Goal: Task Accomplishment & Management: Manage account settings

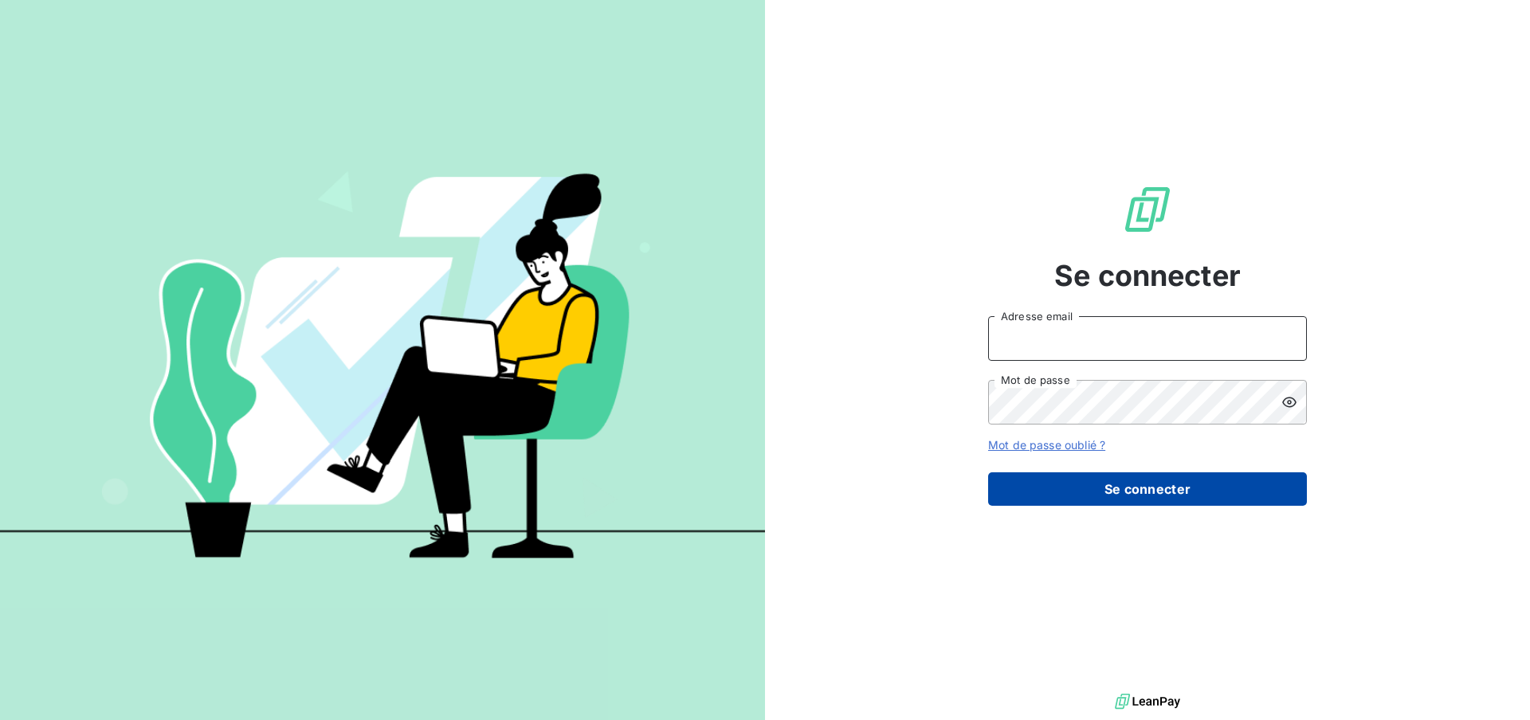
type input "[EMAIL_ADDRESS][DOMAIN_NAME]"
click at [1157, 492] on button "Se connecter" at bounding box center [1147, 489] width 319 height 33
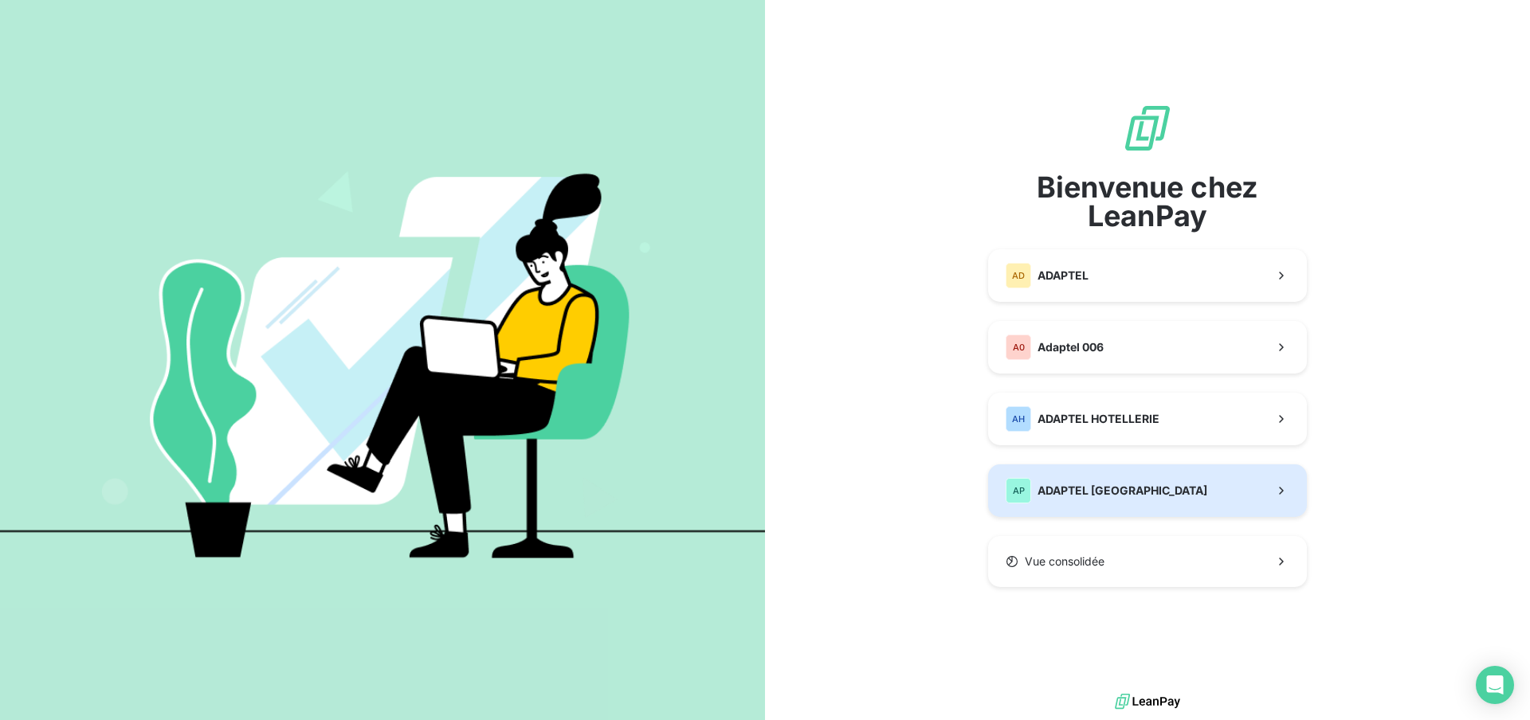
click at [1099, 487] on span "ADAPTEL [GEOGRAPHIC_DATA]" at bounding box center [1123, 491] width 170 height 16
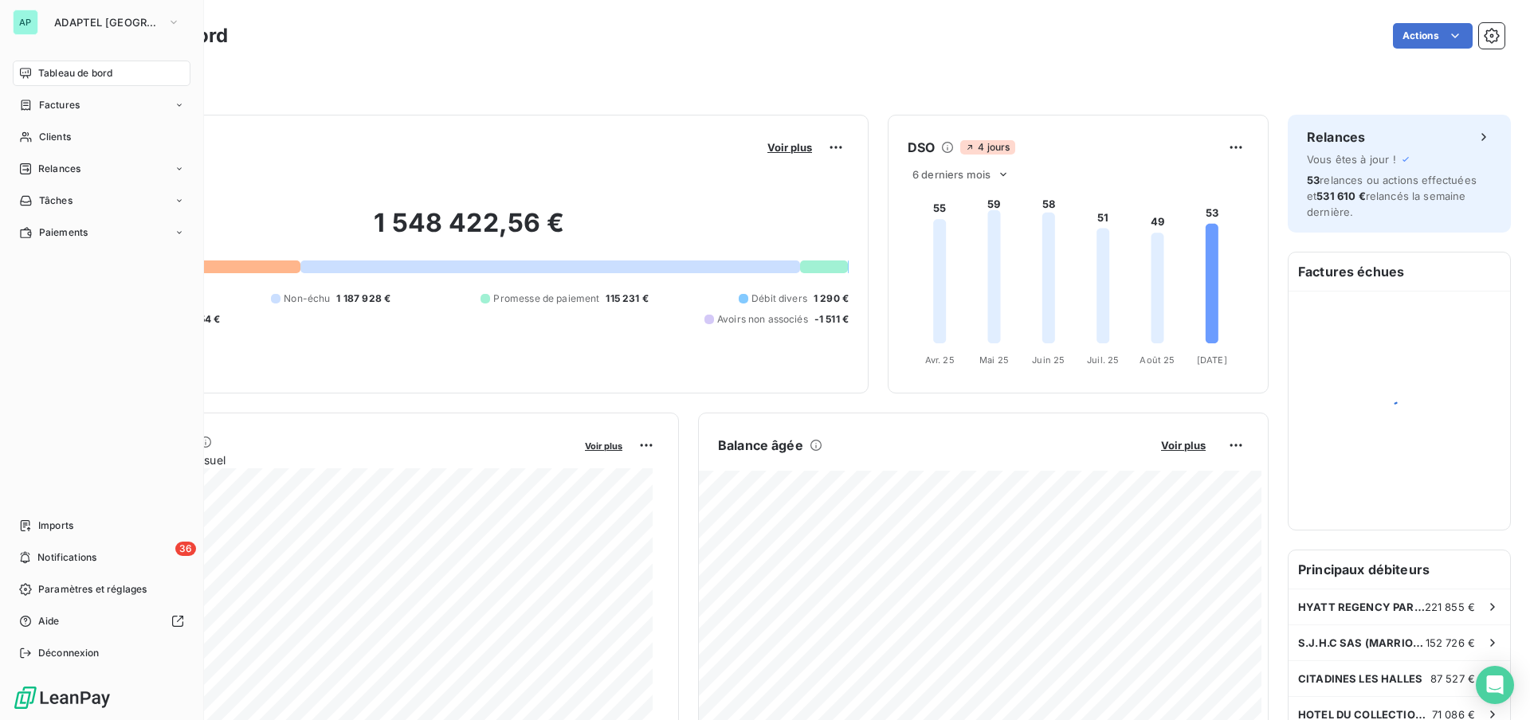
click at [96, 102] on div "Factures" at bounding box center [102, 105] width 178 height 26
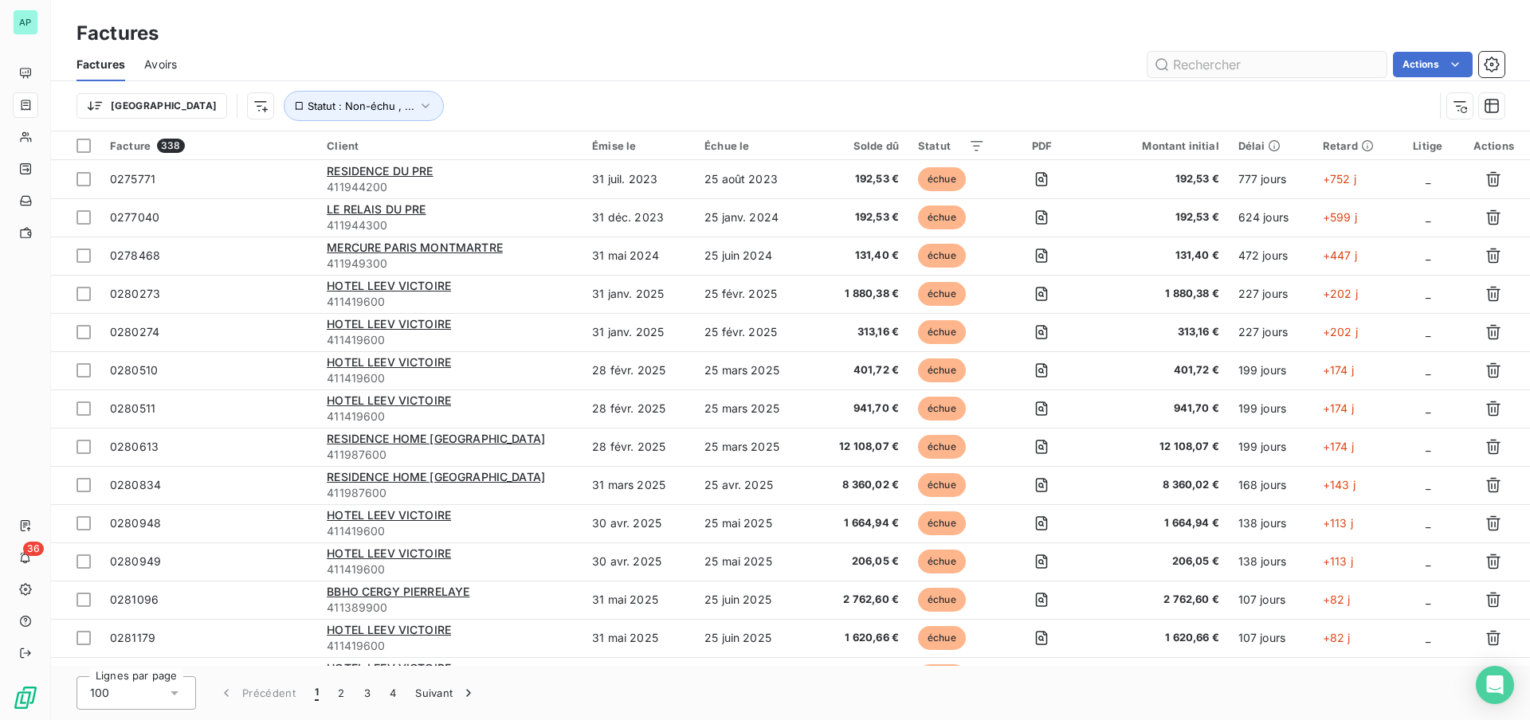
click at [1195, 65] on input "text" at bounding box center [1267, 65] width 239 height 26
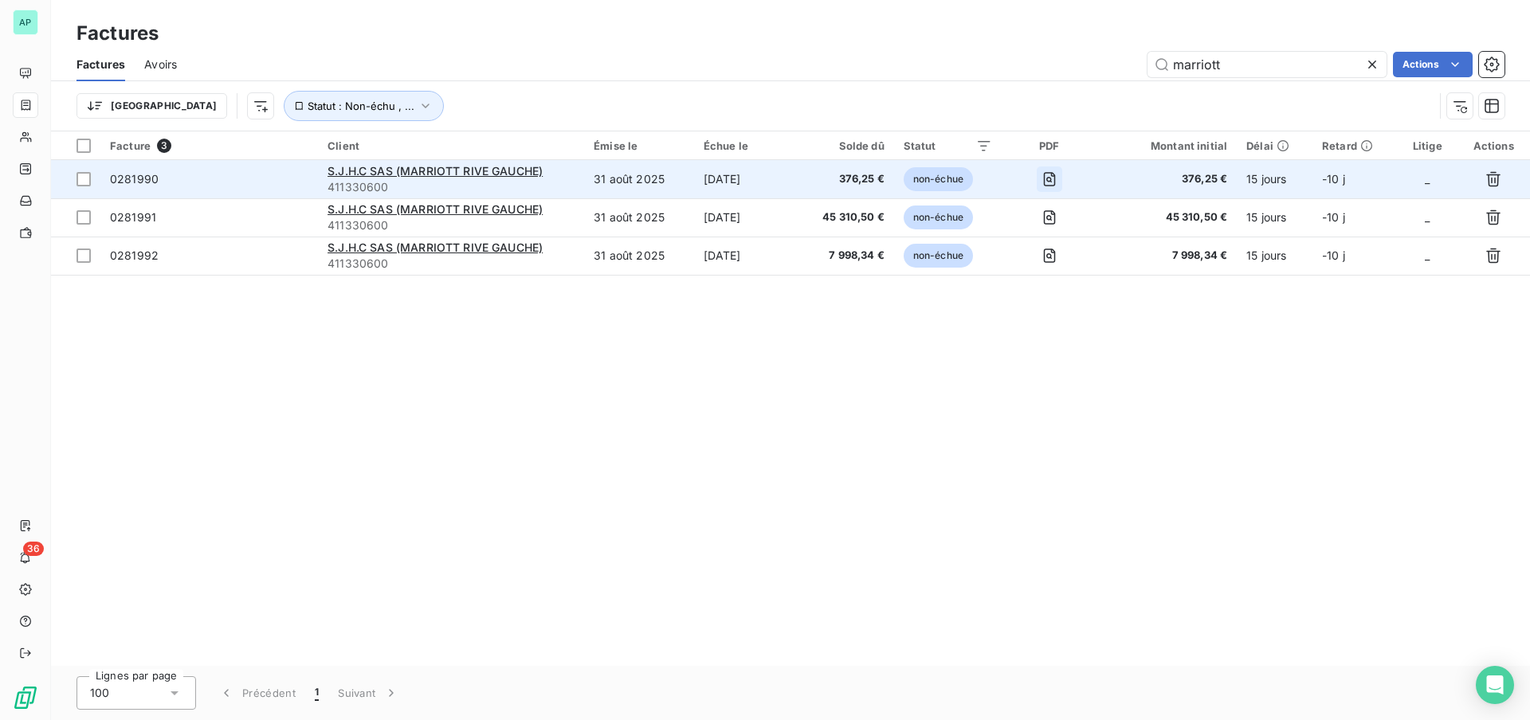
type input "marriott"
click at [1054, 171] on icon "button" at bounding box center [1050, 179] width 16 height 16
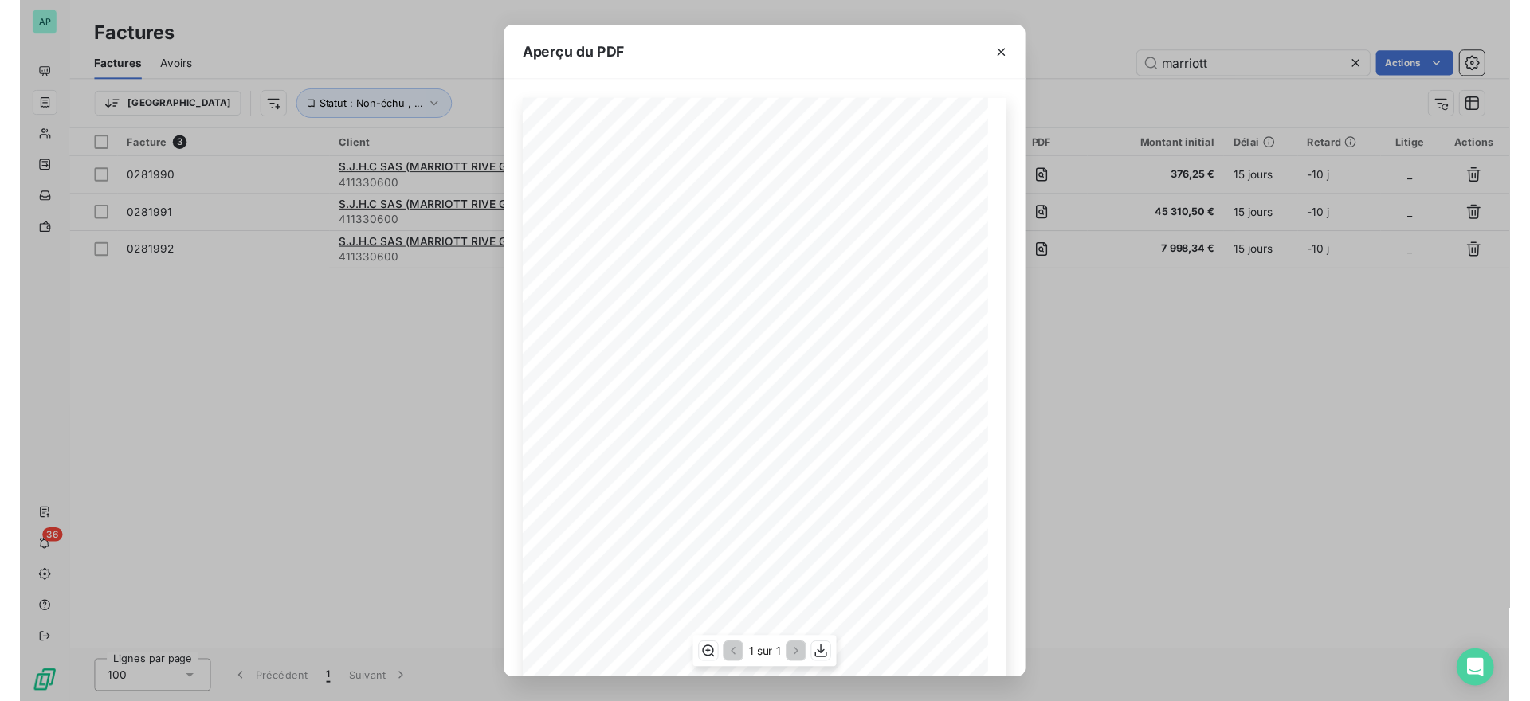
scroll to position [100, 0]
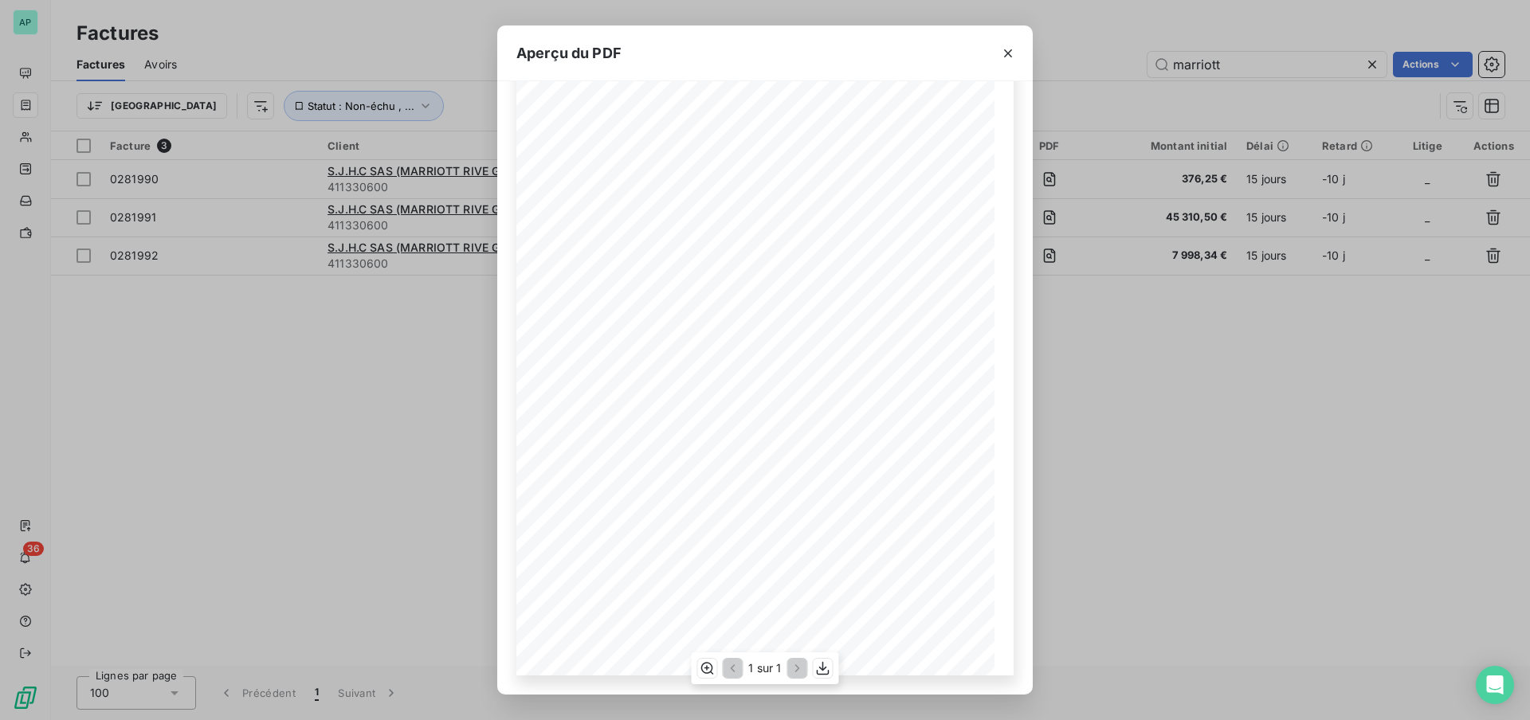
click at [830, 678] on div "1 sur 1" at bounding box center [764, 669] width 147 height 32
click at [825, 668] on icon "button" at bounding box center [823, 669] width 13 height 14
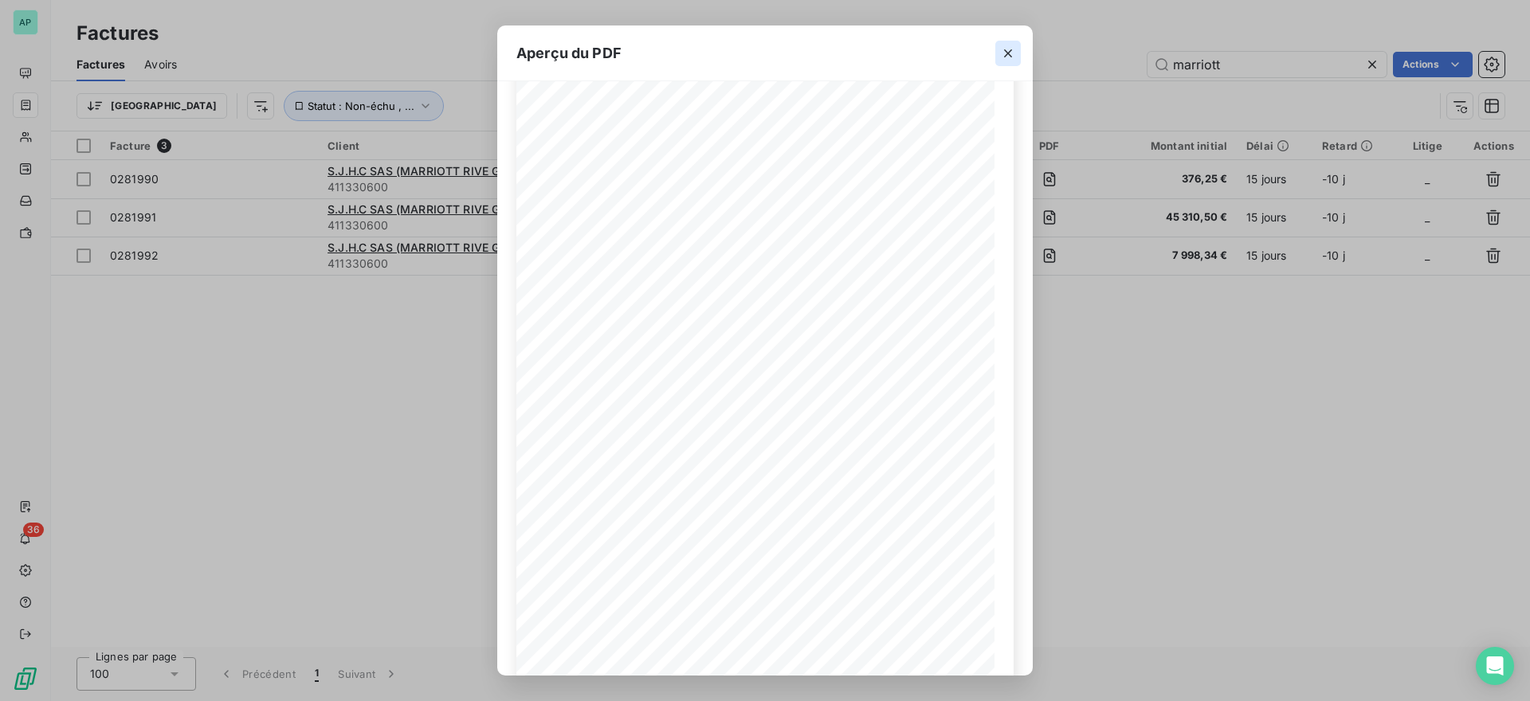
click at [1012, 47] on icon "button" at bounding box center [1008, 53] width 16 height 16
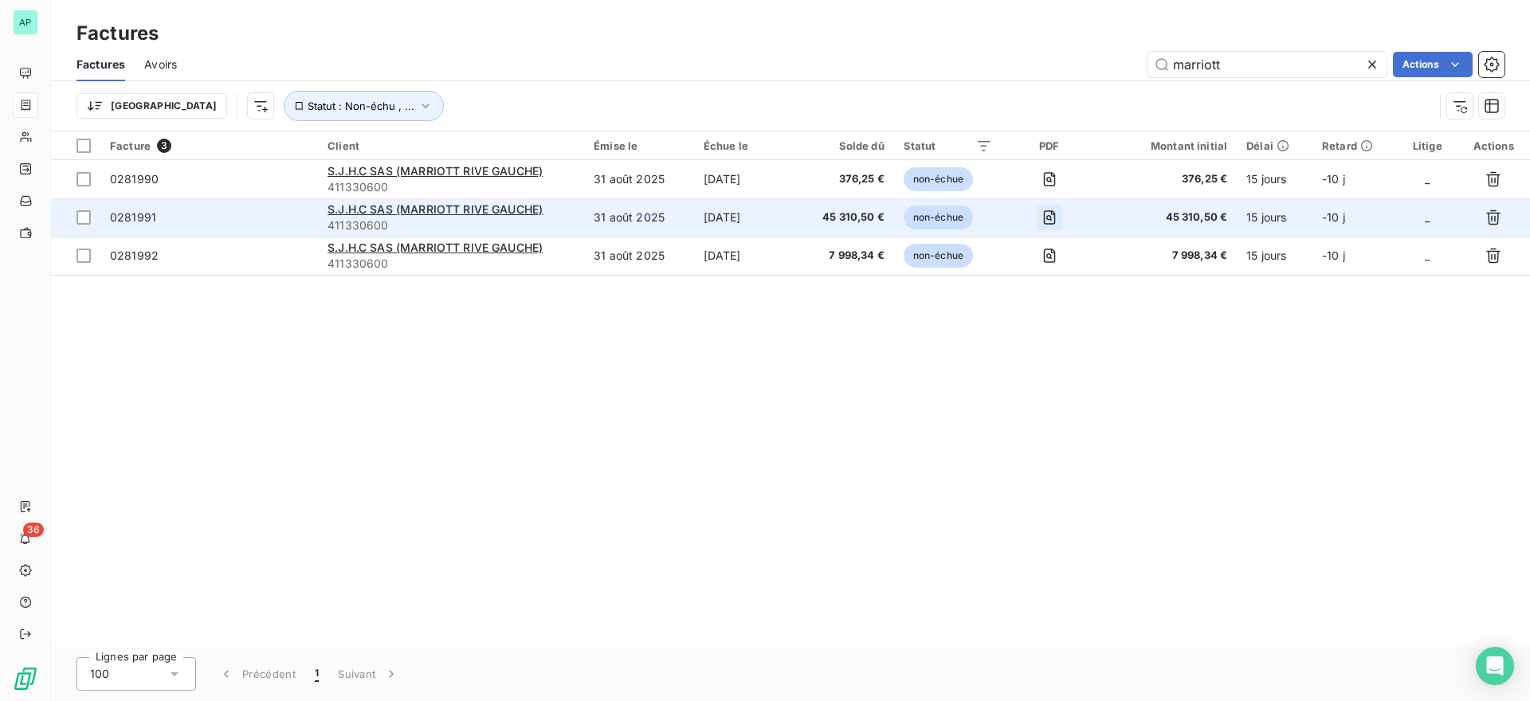
click at [1057, 211] on icon "button" at bounding box center [1050, 218] width 16 height 16
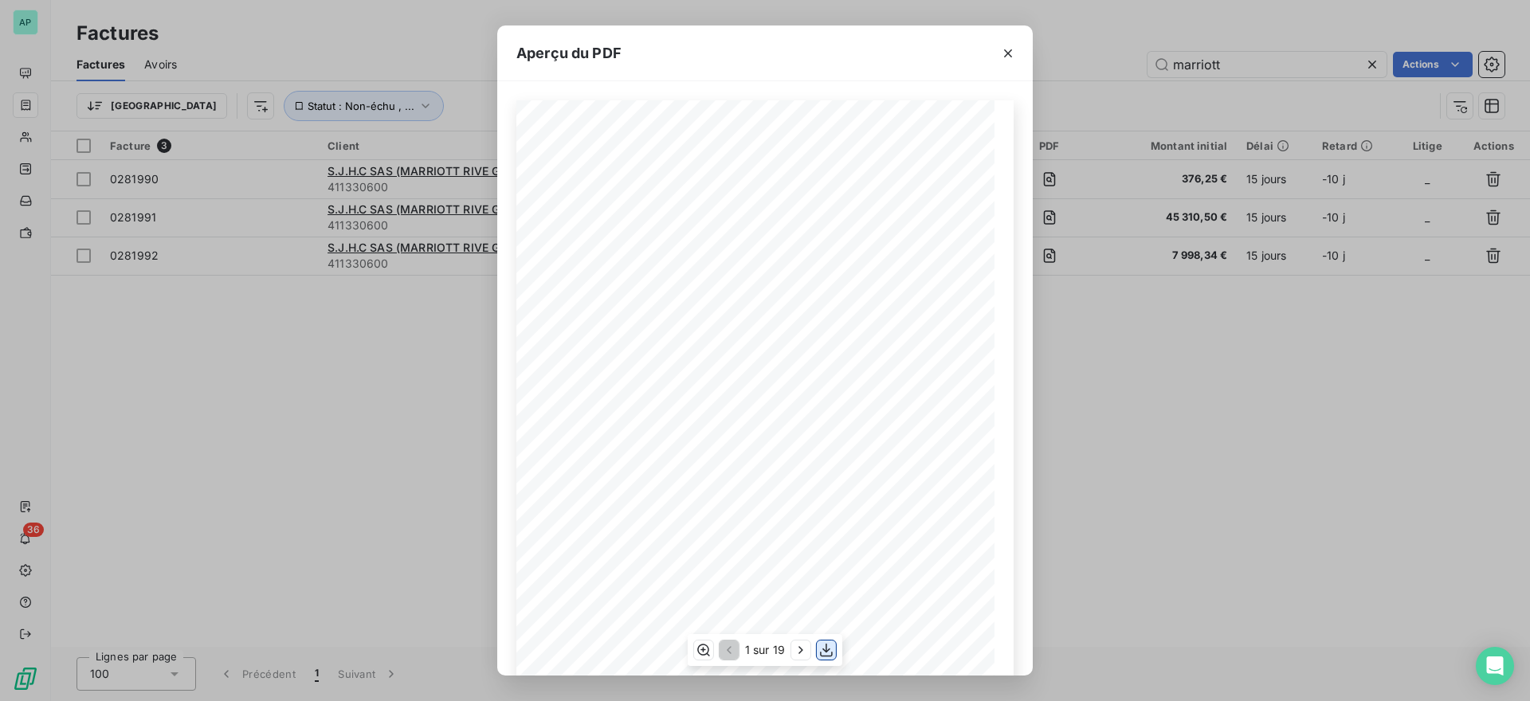
click at [826, 651] on icon "button" at bounding box center [826, 651] width 13 height 14
drag, startPoint x: 1116, startPoint y: 410, endPoint x: 1097, endPoint y: 359, distance: 55.5
click at [1116, 410] on div "Aperçu du PDF DETAIL DES PRESTATIONS (les minutes sont exprimées en centièmes d…" at bounding box center [765, 350] width 1530 height 701
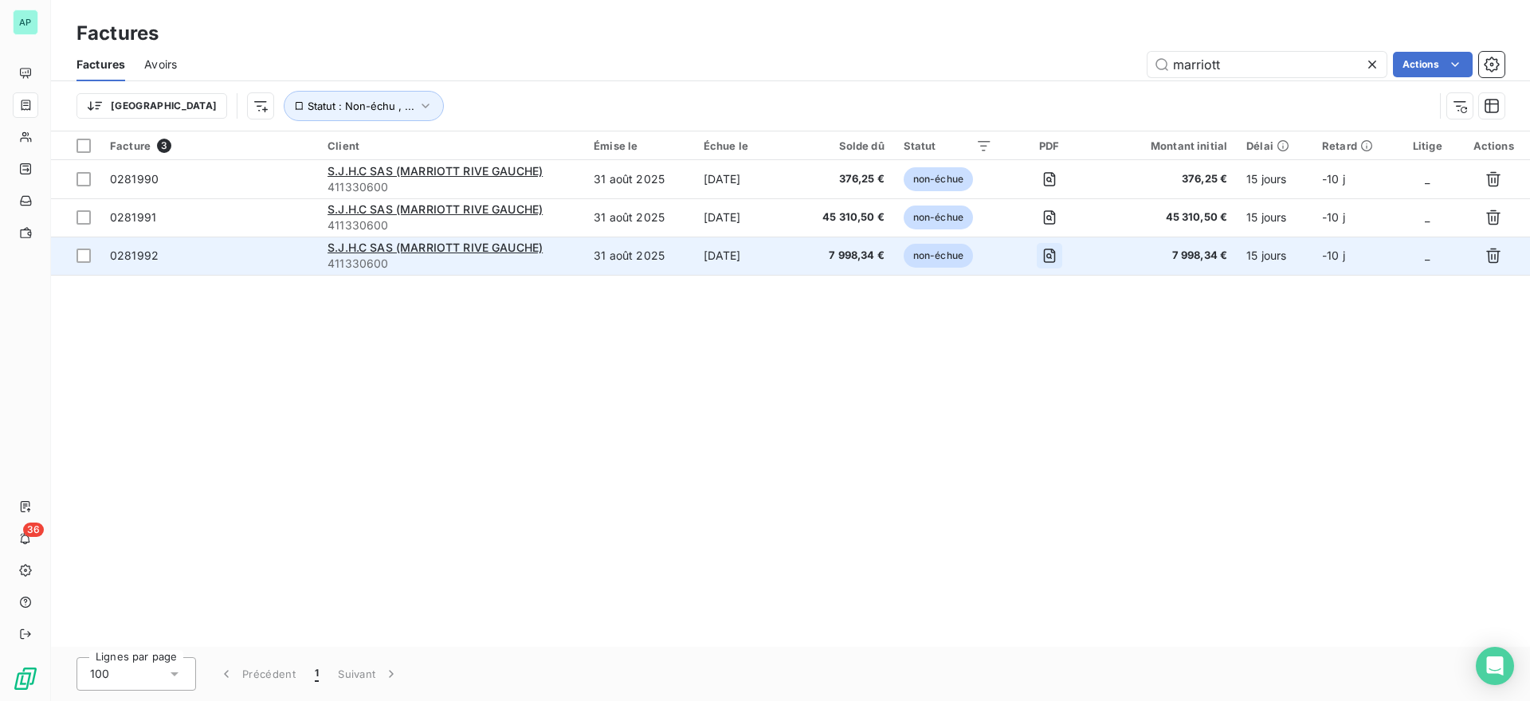
click at [1056, 259] on icon "button" at bounding box center [1050, 256] width 12 height 14
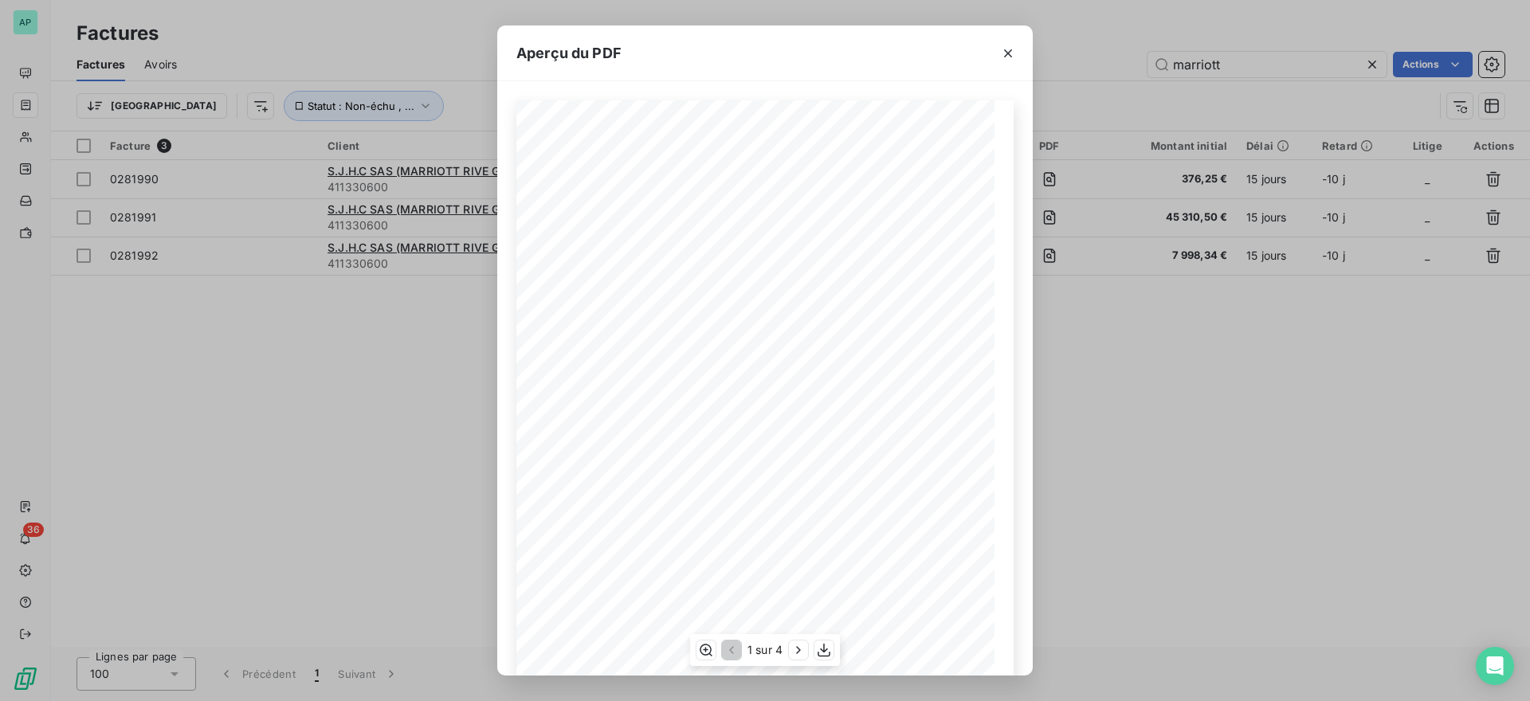
scroll to position [120, 0]
click at [827, 645] on icon "button" at bounding box center [824, 650] width 16 height 16
drag, startPoint x: 1156, startPoint y: 472, endPoint x: 1077, endPoint y: 410, distance: 99.9
click at [1156, 472] on div "Aperçu du PDF DETAIL DES PRESTATIONS (les minutes sont exprimées en centièmes d…" at bounding box center [765, 350] width 1530 height 701
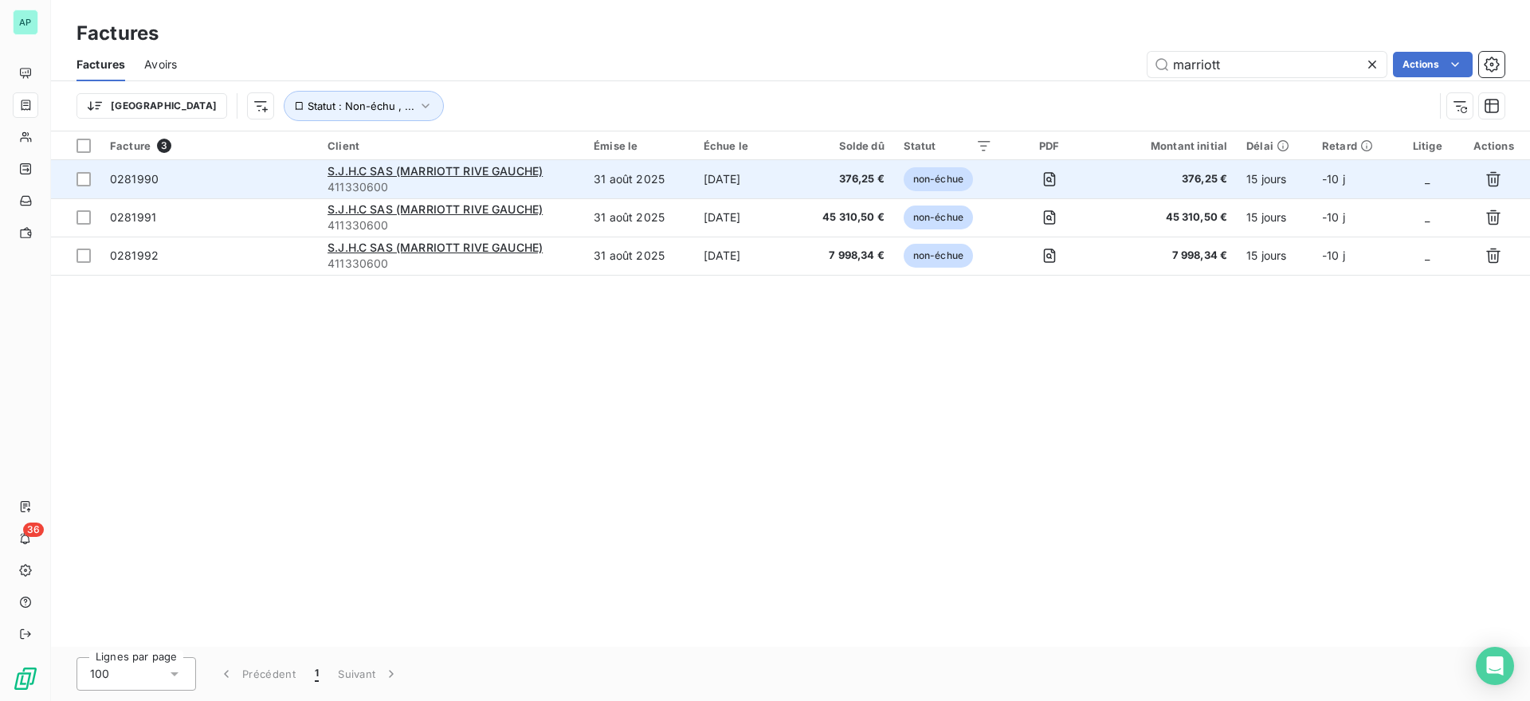
click at [511, 178] on div "S.J.H.C SAS (MARRIOTT RIVE GAUCHE)" at bounding box center [451, 171] width 247 height 16
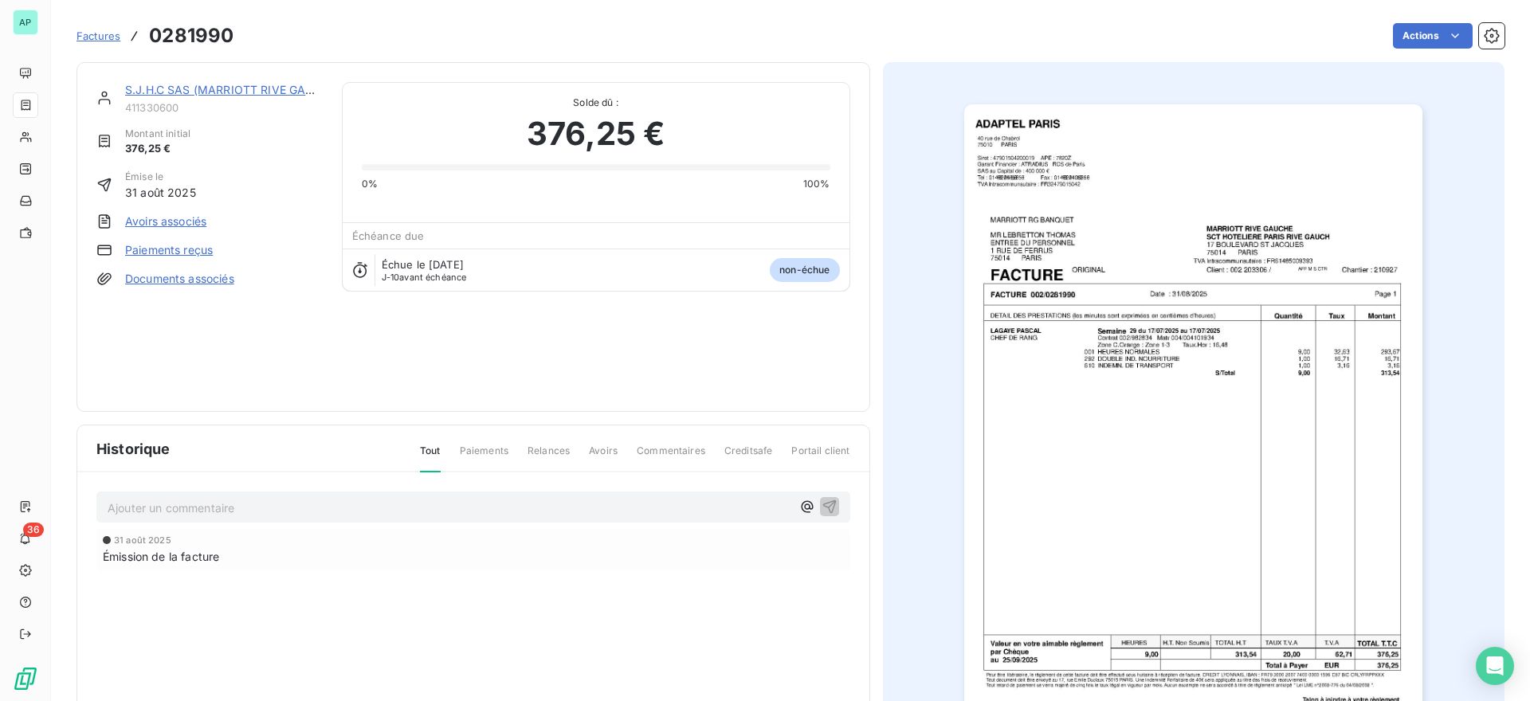
click at [159, 84] on link "S.J.H.C SAS (MARRIOTT RIVE GAUCHE)" at bounding box center [232, 90] width 215 height 14
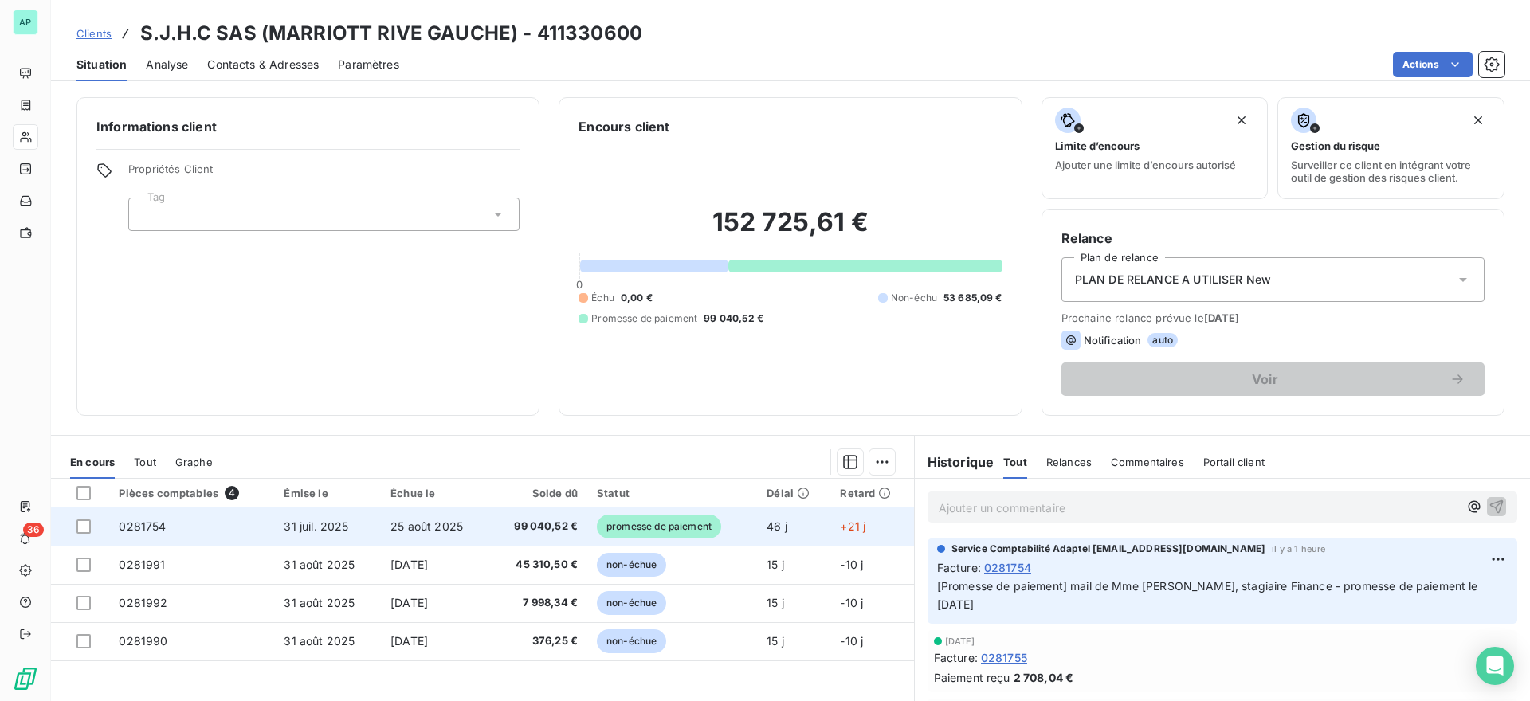
click at [538, 530] on span "99 040,52 €" at bounding box center [538, 527] width 79 height 16
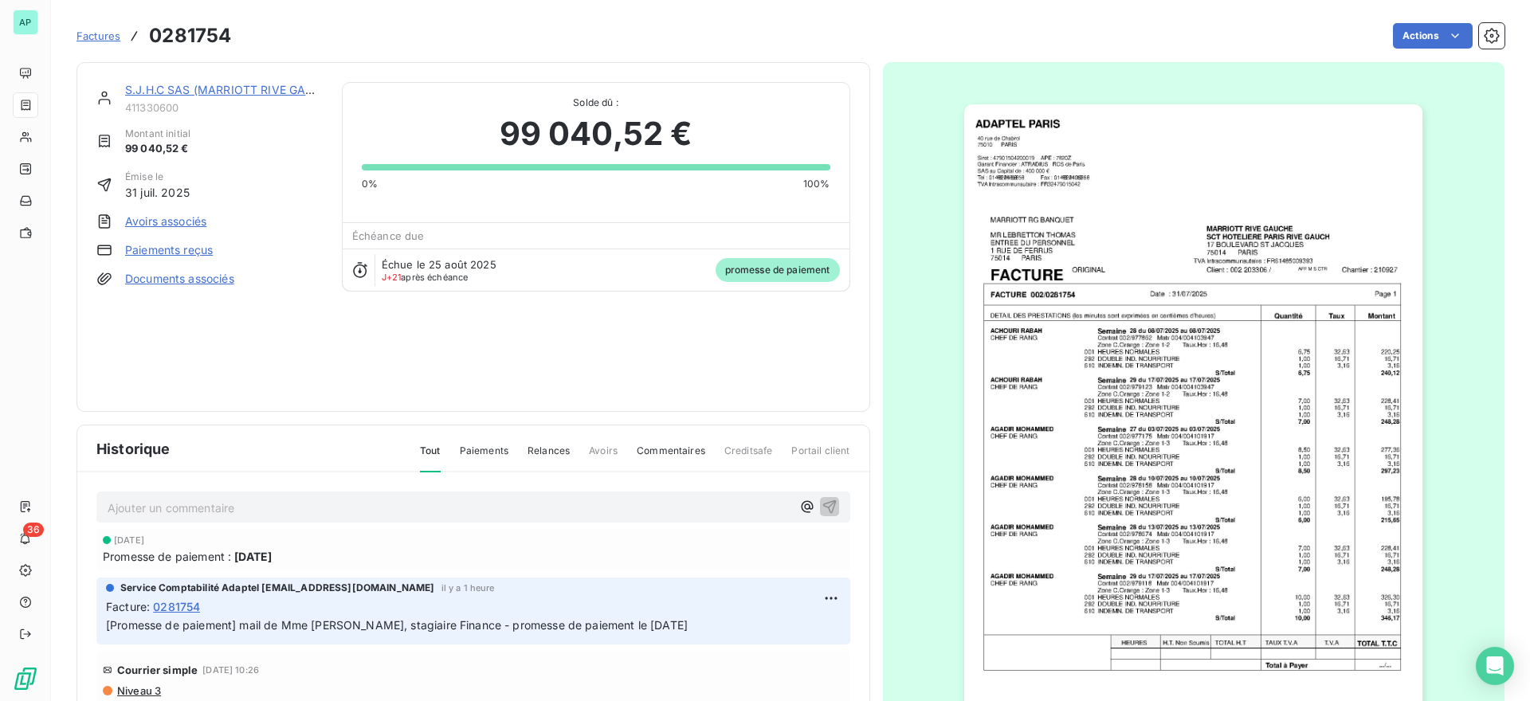
click at [1277, 594] on img "button" at bounding box center [1193, 428] width 458 height 649
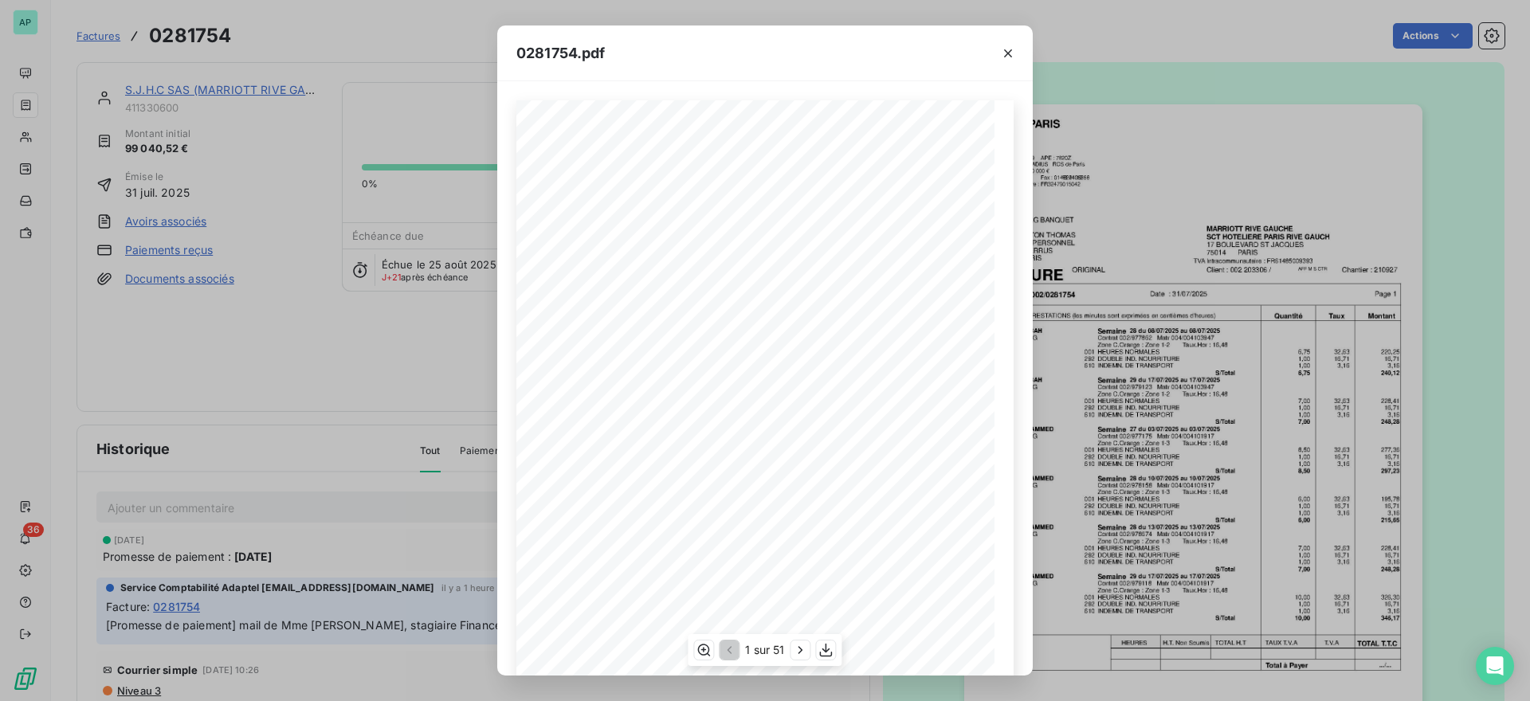
scroll to position [120, 0]
click at [823, 657] on icon "button" at bounding box center [826, 651] width 13 height 14
drag, startPoint x: 1001, startPoint y: 53, endPoint x: 1309, endPoint y: 95, distance: 311.3
click at [1001, 53] on icon "button" at bounding box center [1008, 53] width 16 height 16
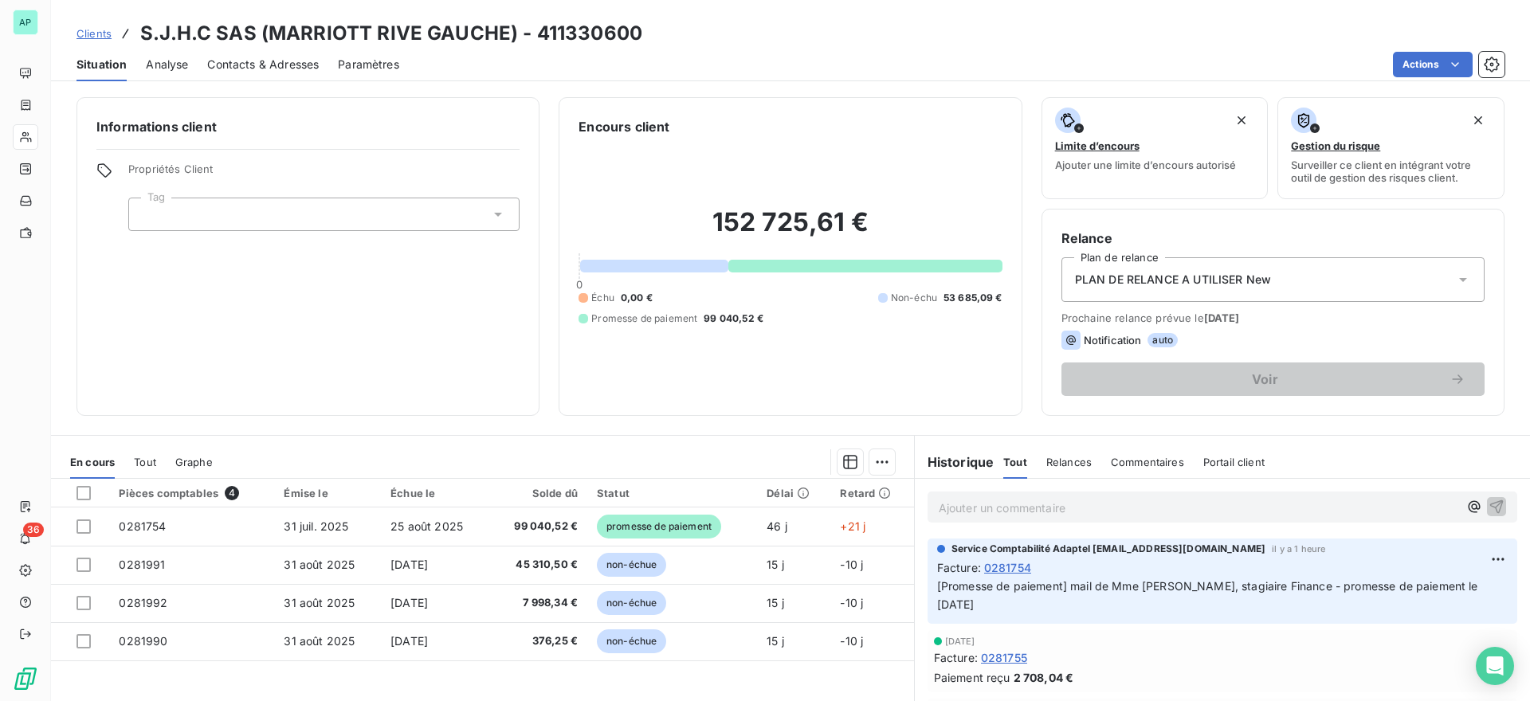
click at [290, 73] on div "Contacts & Adresses" at bounding box center [263, 64] width 112 height 33
